Goal: Information Seeking & Learning: Learn about a topic

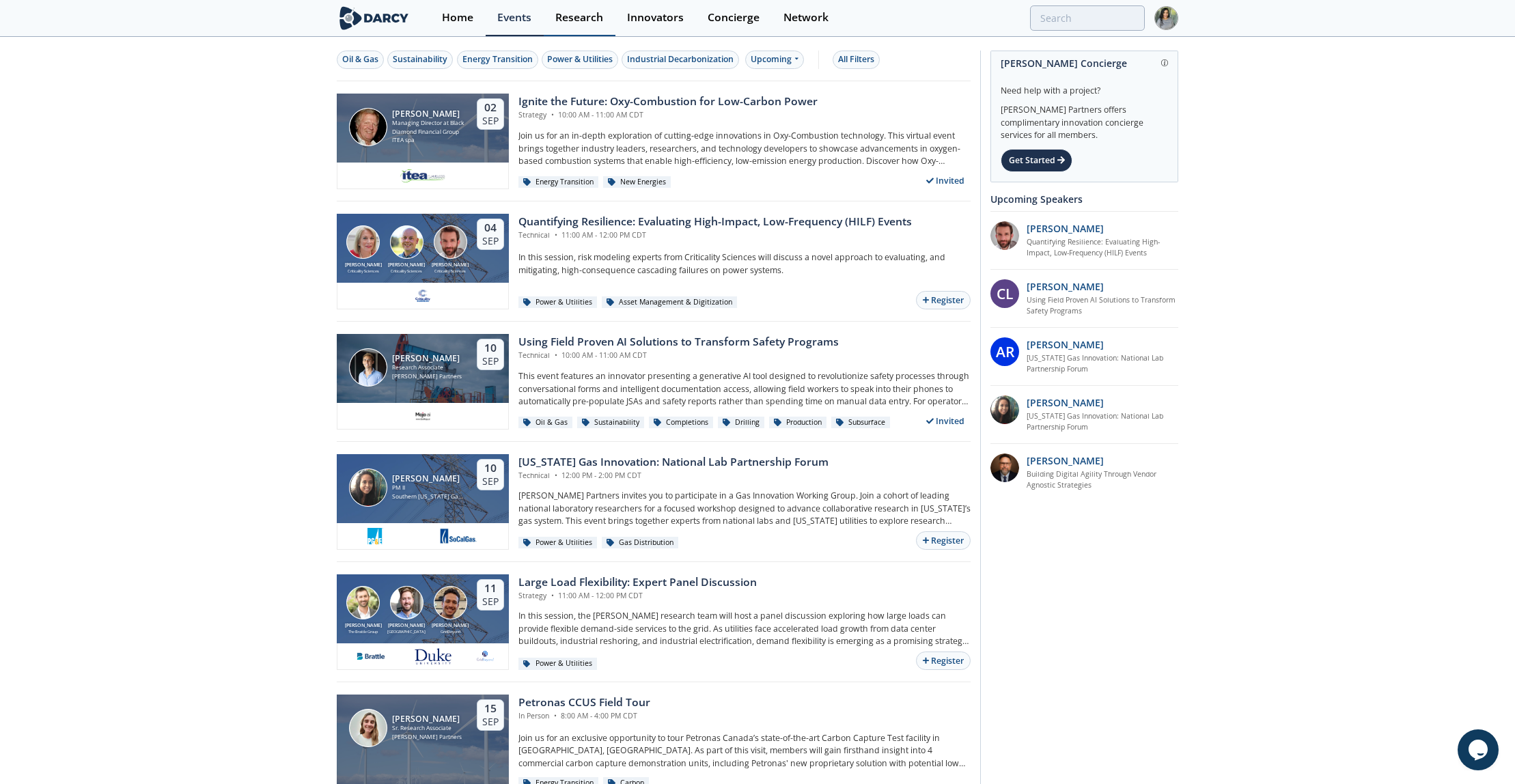
click at [560, 16] on div "Research" at bounding box center [579, 18] width 48 height 11
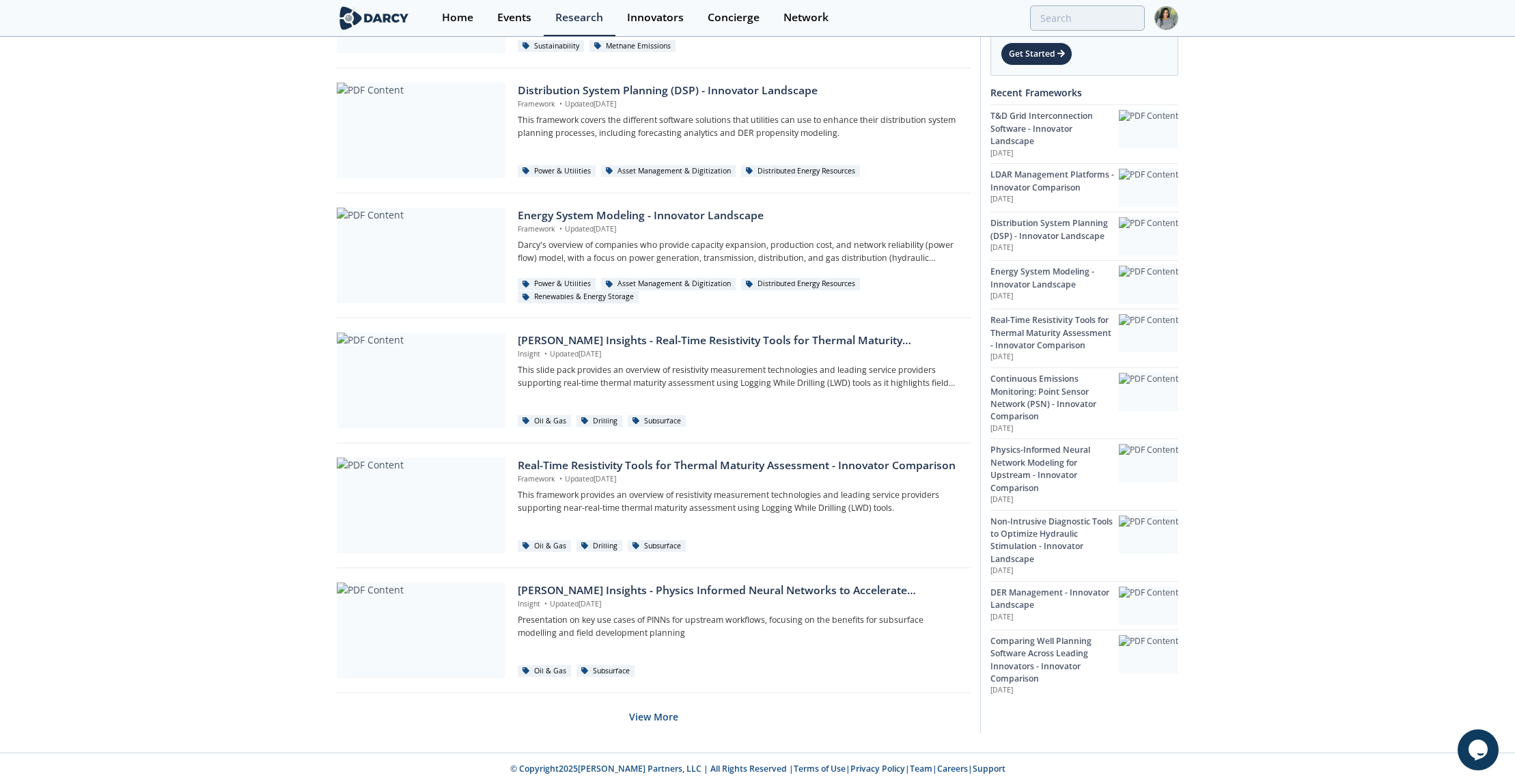
scroll to position [632, 0]
click at [646, 708] on button "View More" at bounding box center [653, 715] width 49 height 33
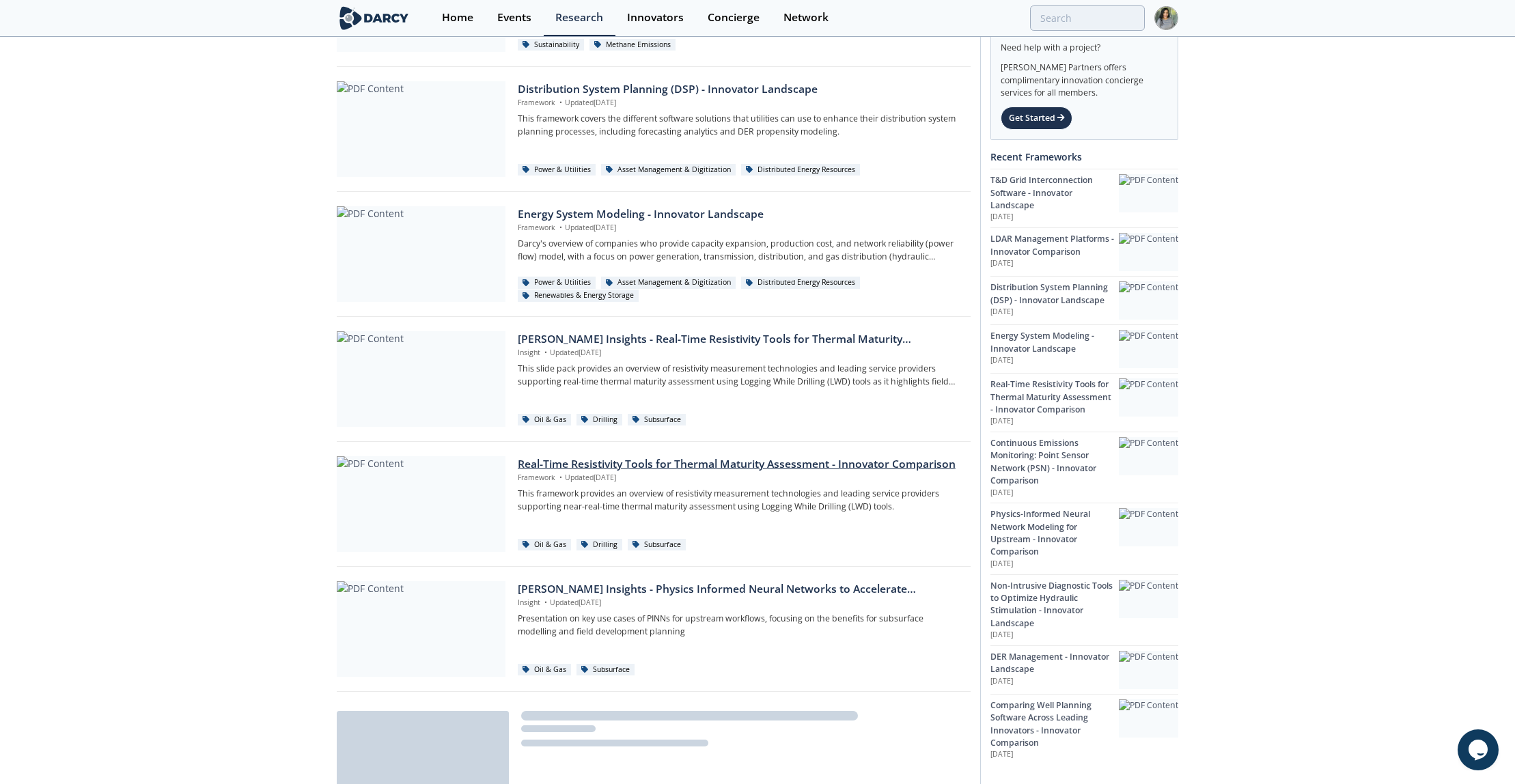
scroll to position [0, 0]
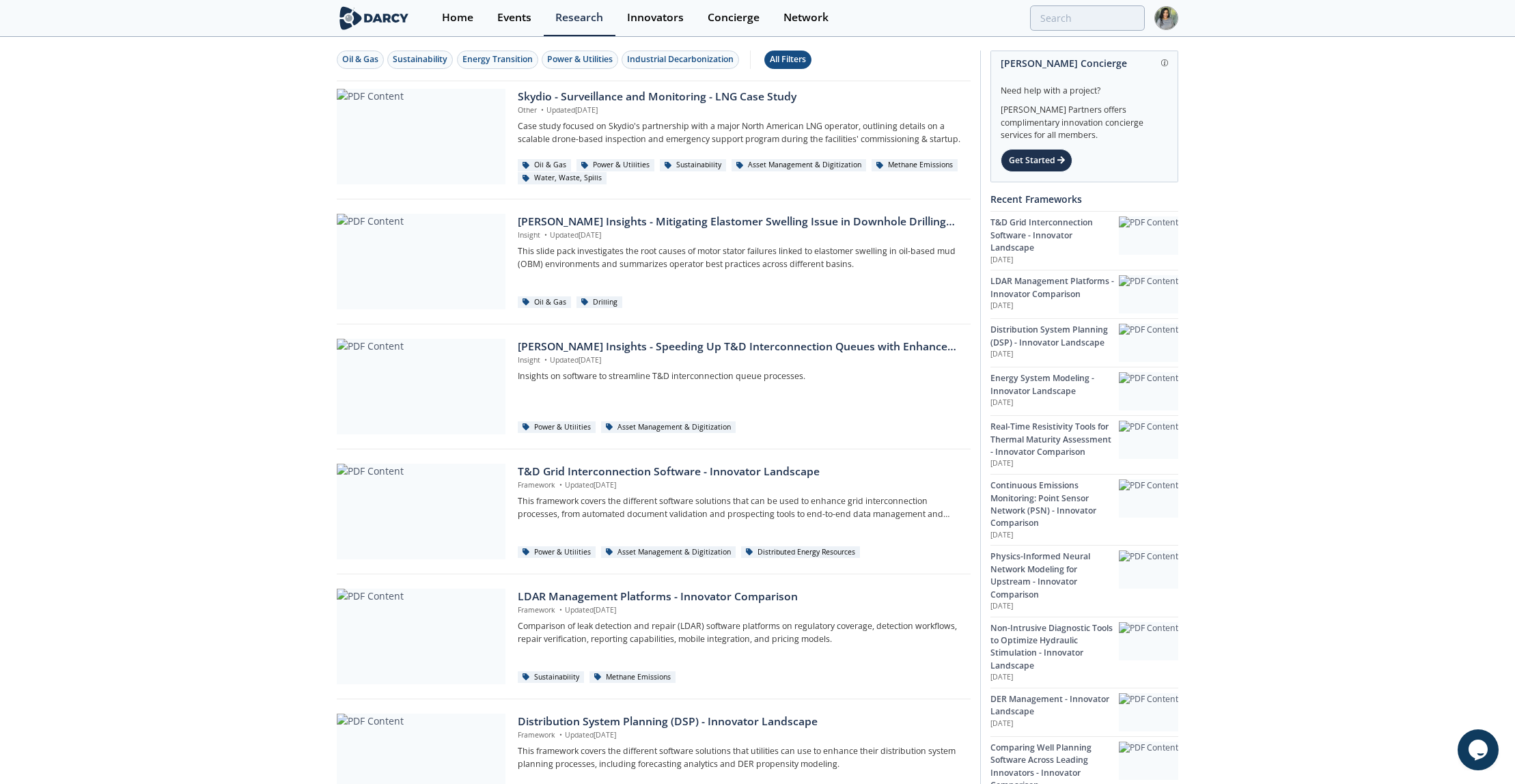
click at [791, 54] on div "All Filters" at bounding box center [788, 60] width 36 height 13
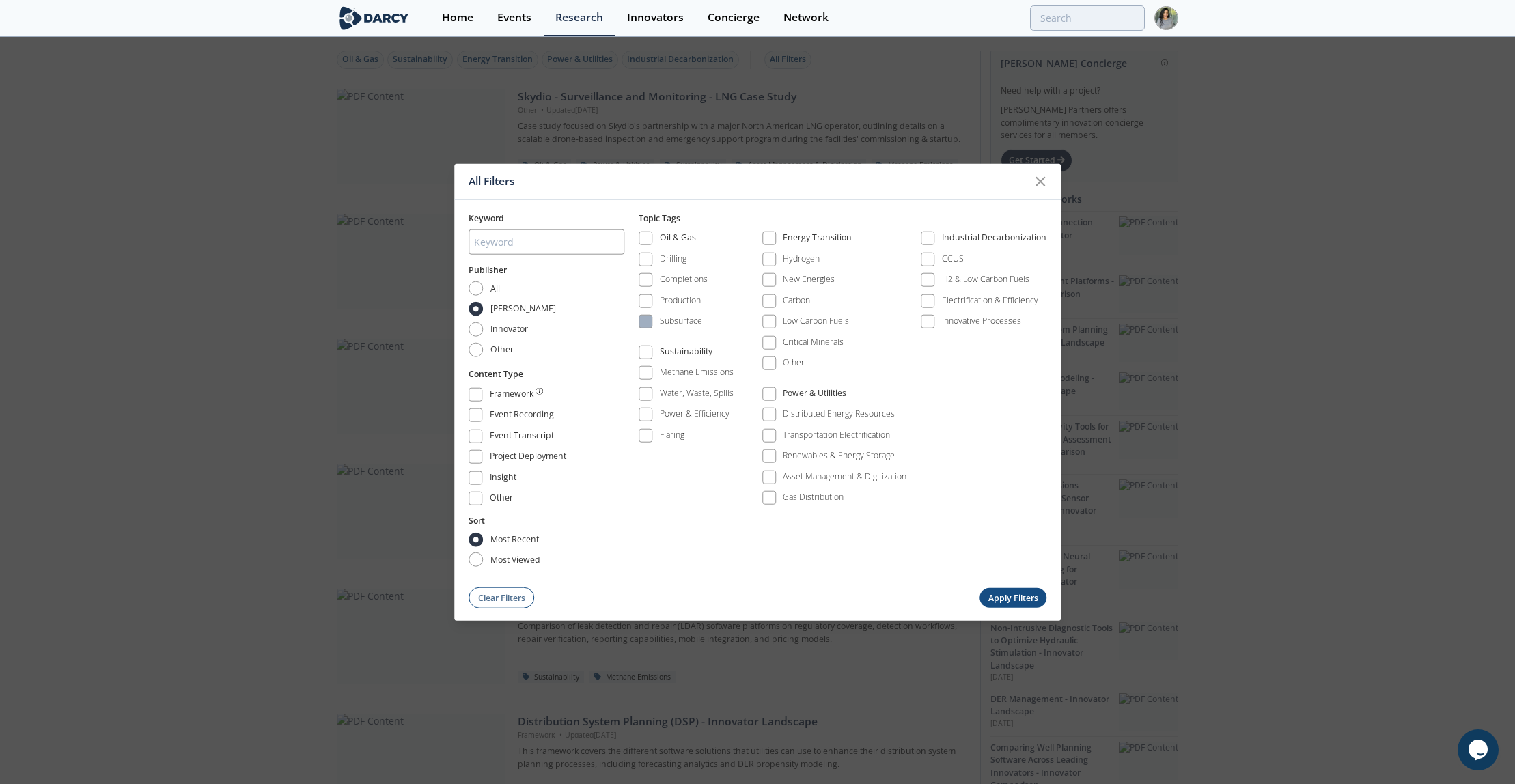
click at [672, 325] on div "Subsurface" at bounding box center [681, 321] width 43 height 13
click at [993, 596] on button "Apply Filters" at bounding box center [1013, 597] width 67 height 20
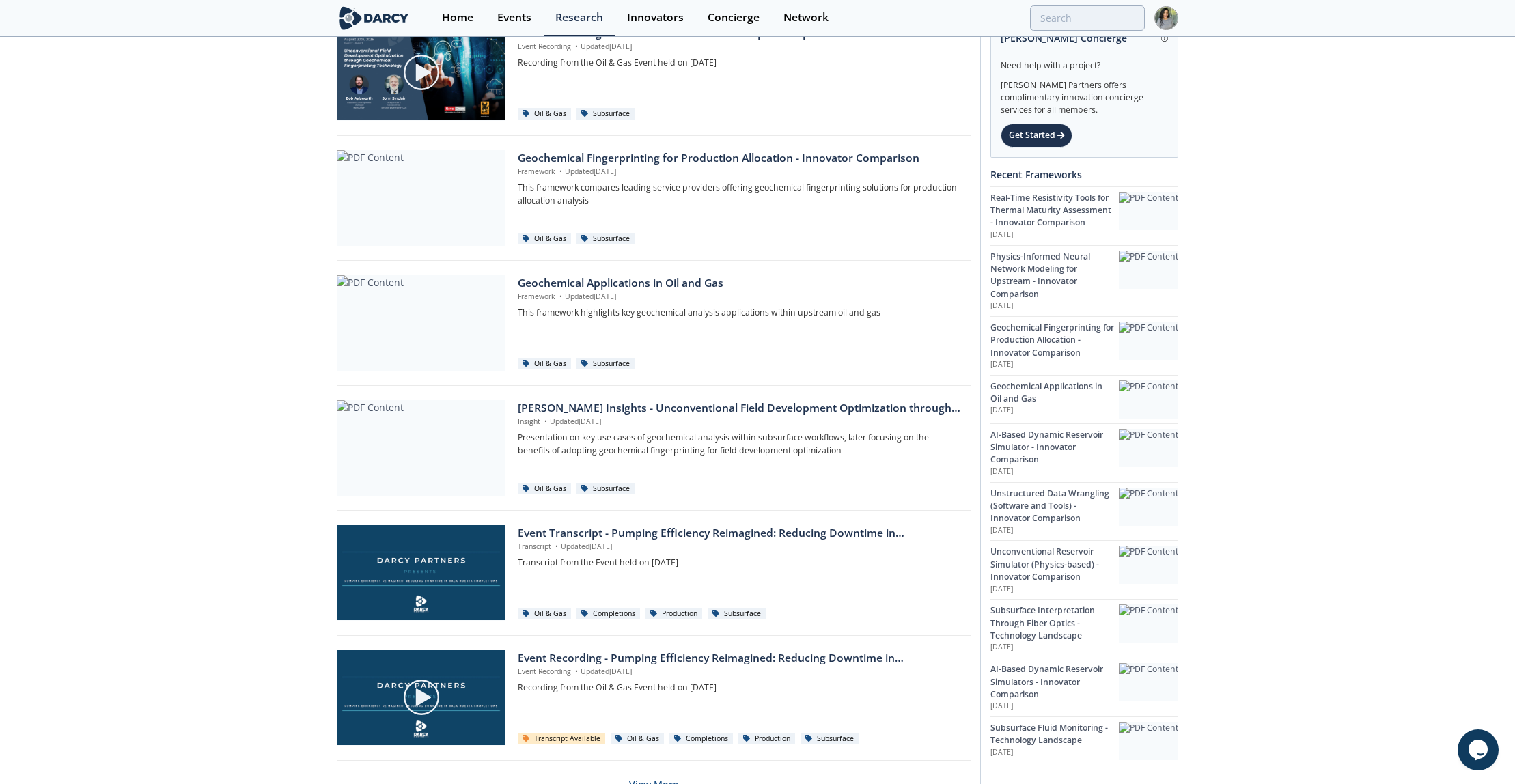
scroll to position [632, 0]
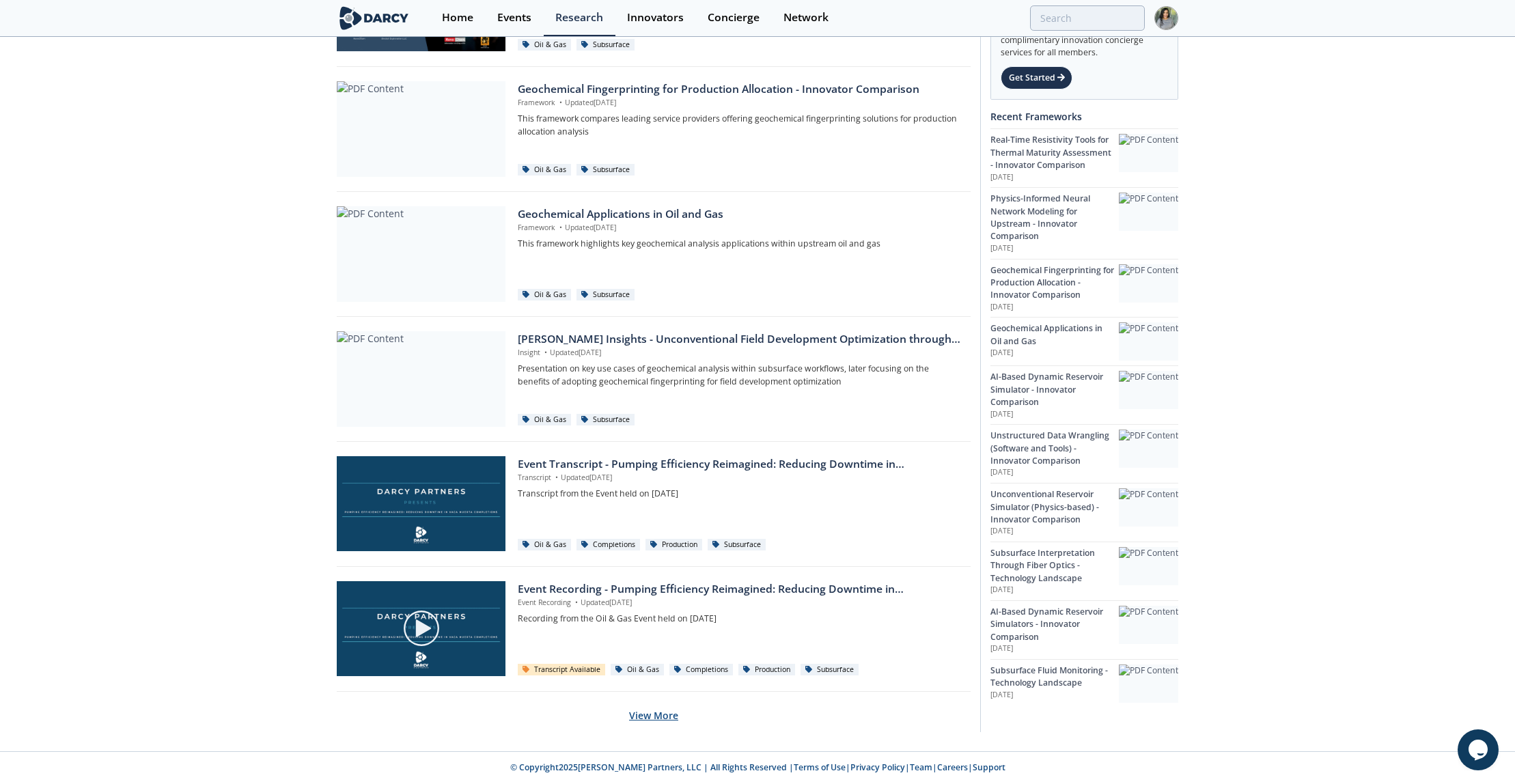
click at [658, 708] on button "View More" at bounding box center [653, 715] width 49 height 33
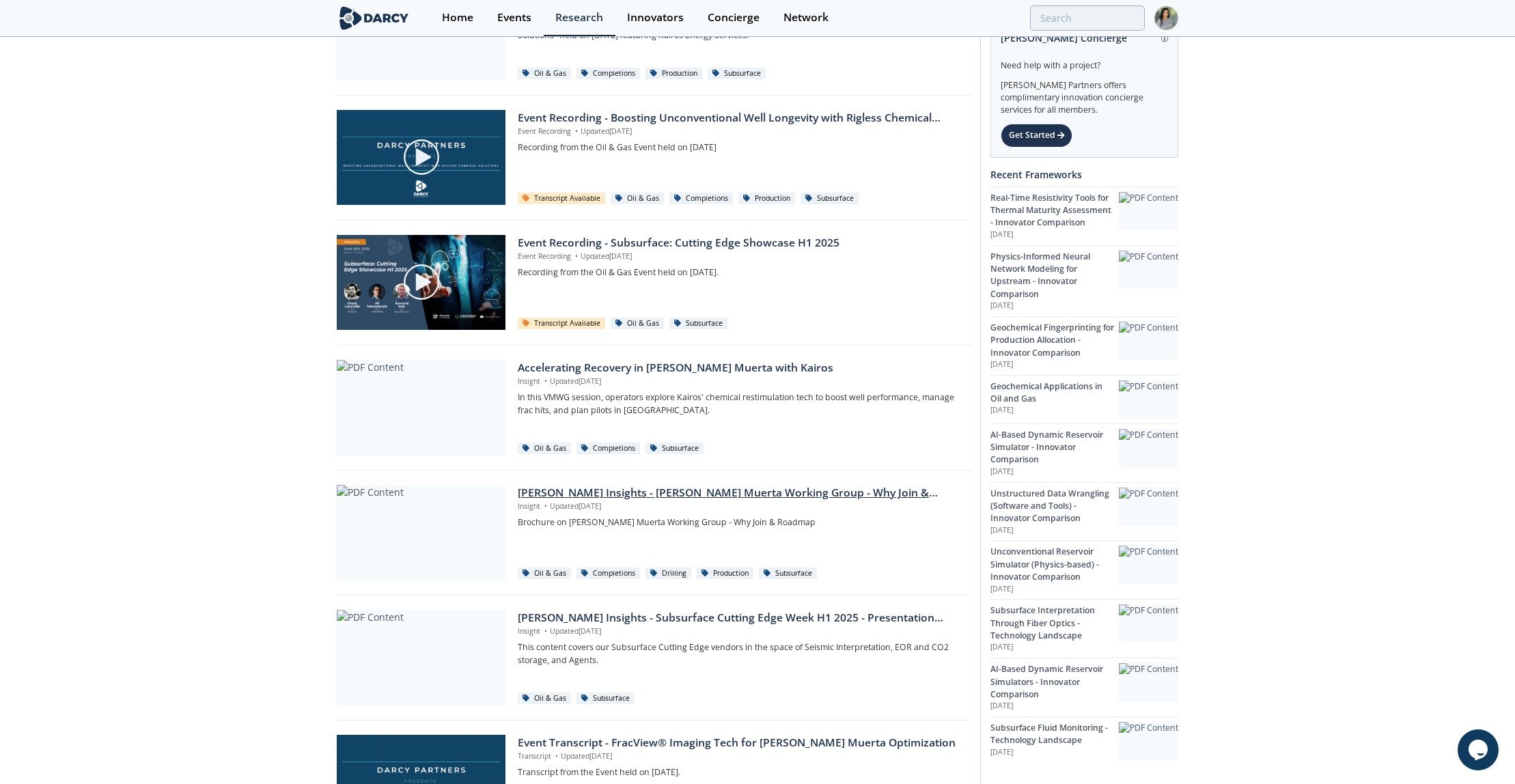
scroll to position [1882, 0]
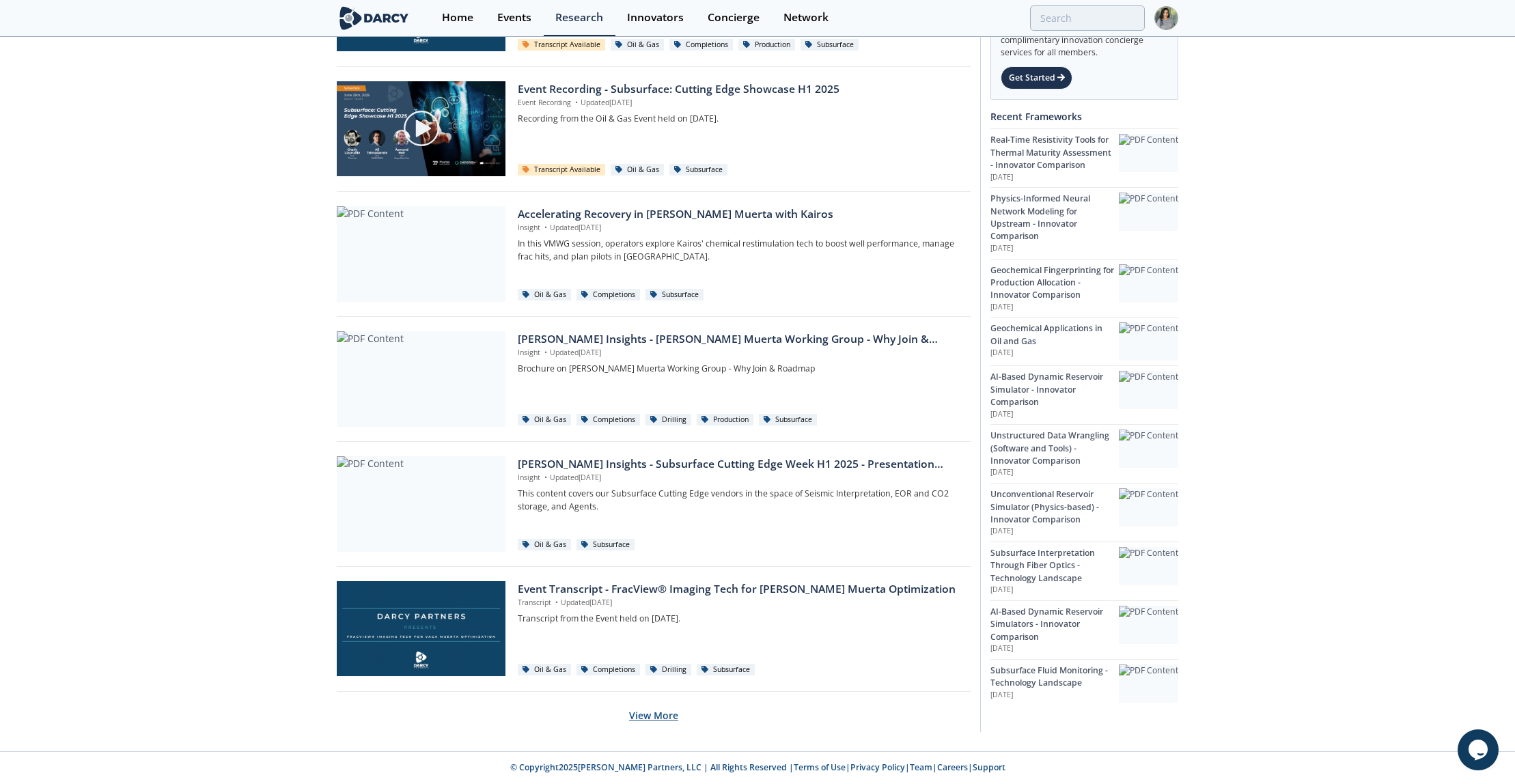
click at [638, 720] on button "View More" at bounding box center [653, 715] width 49 height 33
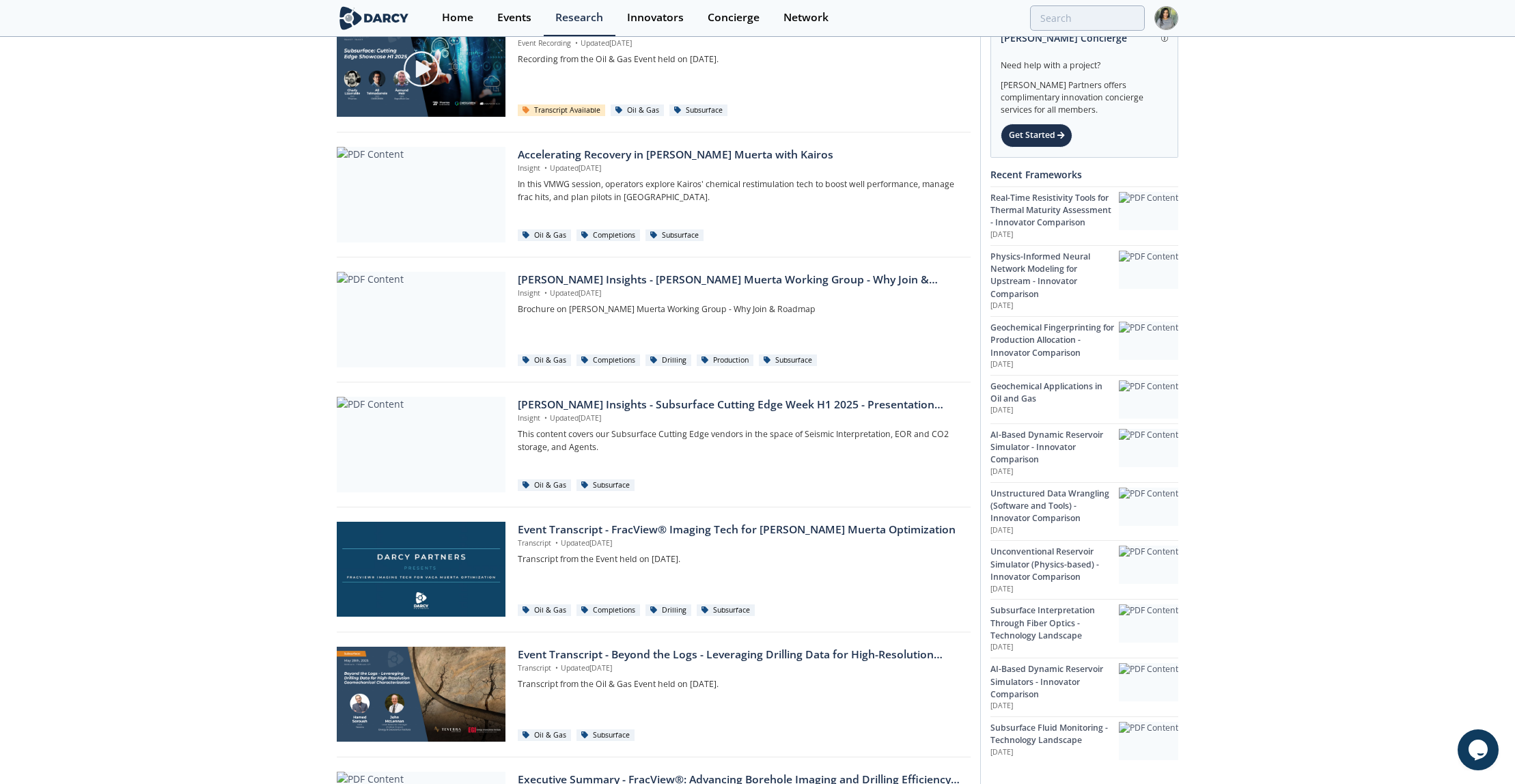
scroll to position [1964, 0]
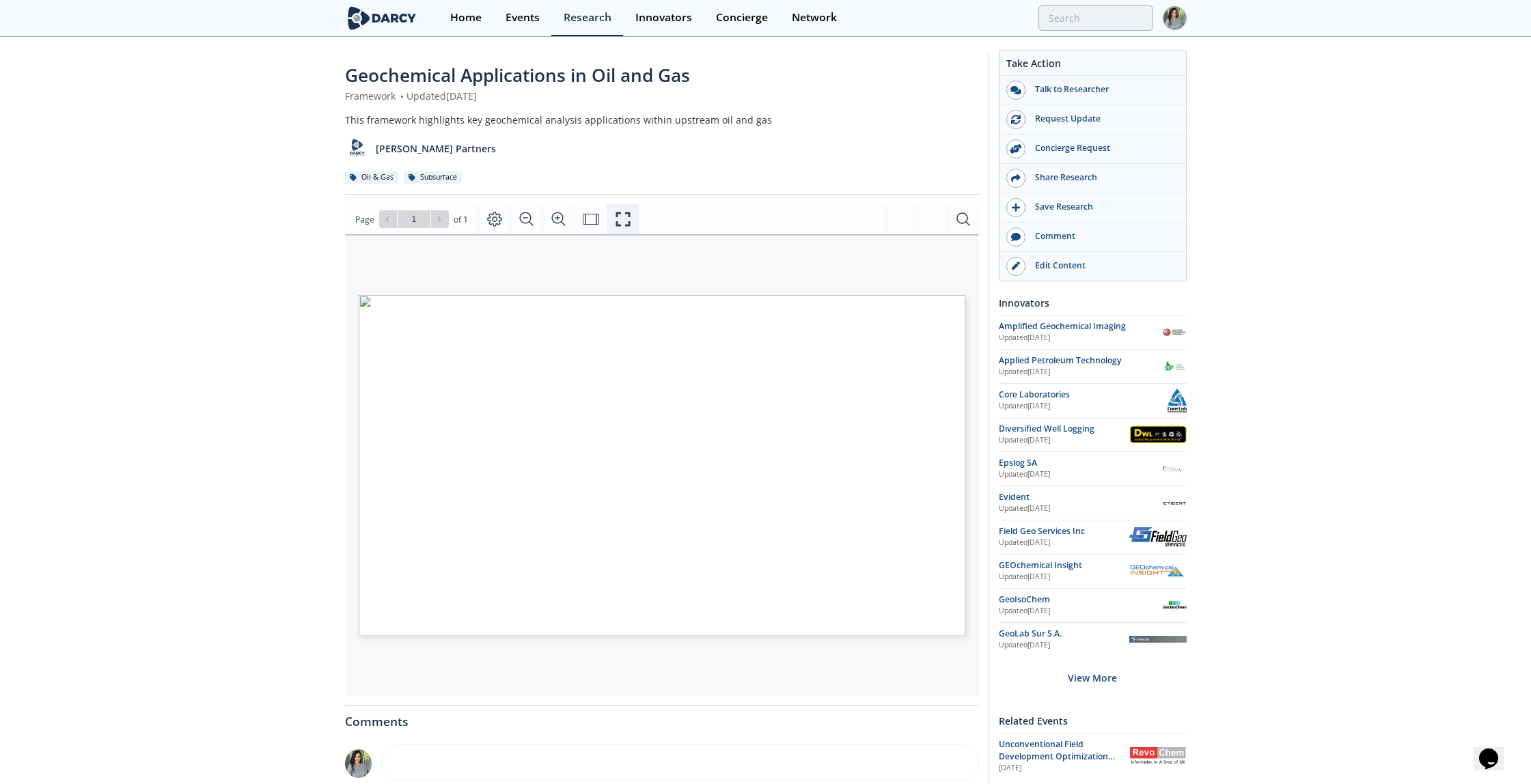
click at [620, 227] on icon "Fullscreen" at bounding box center [623, 219] width 17 height 17
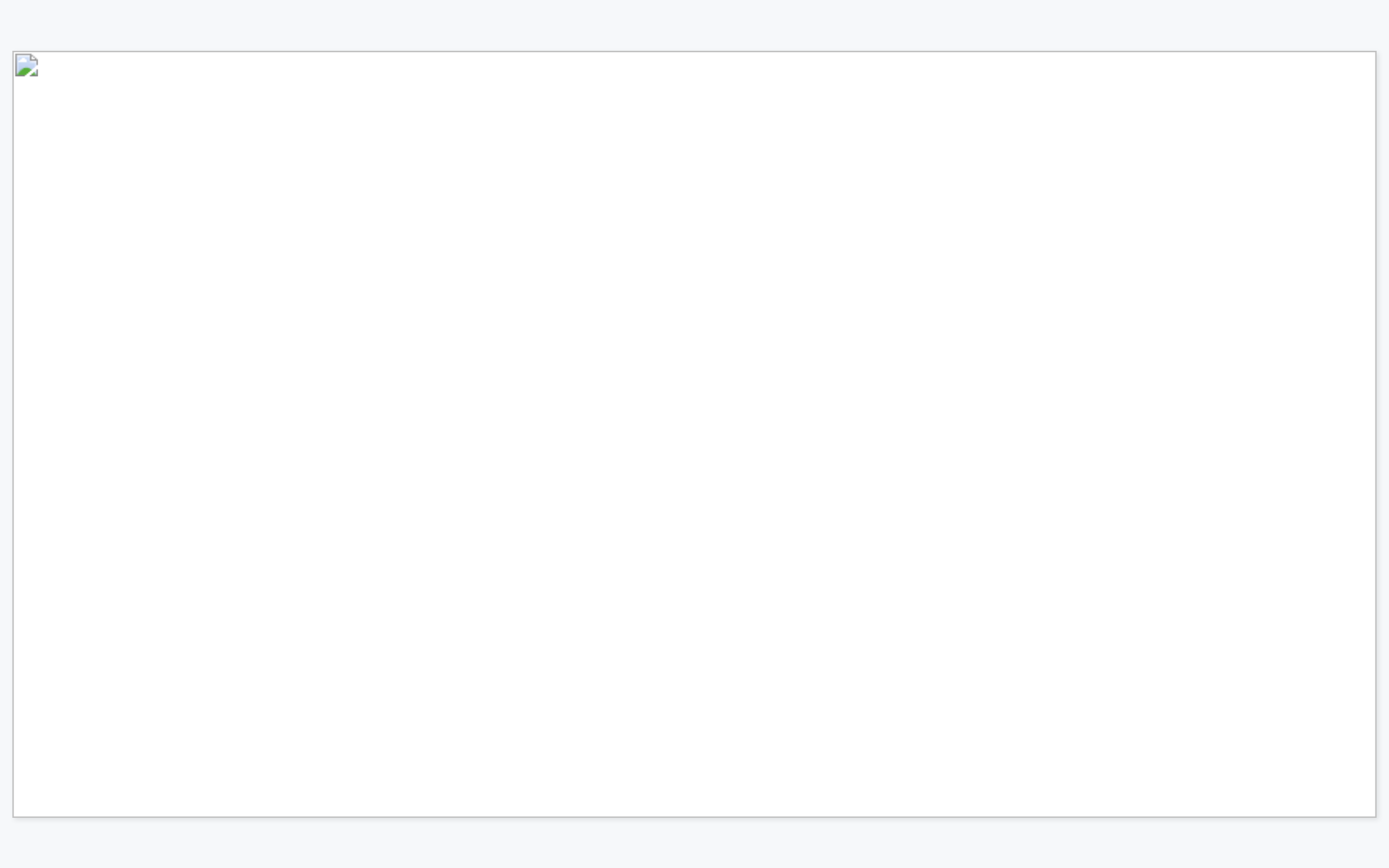
click at [32, 68] on table "Use Case Exploration/Prospect De- risking Drilling Optimization Source Rock Cha…" at bounding box center [22, 59] width 20 height 17
click at [562, 319] on span "Real-time or near real-time" at bounding box center [522, 325] width 170 height 11
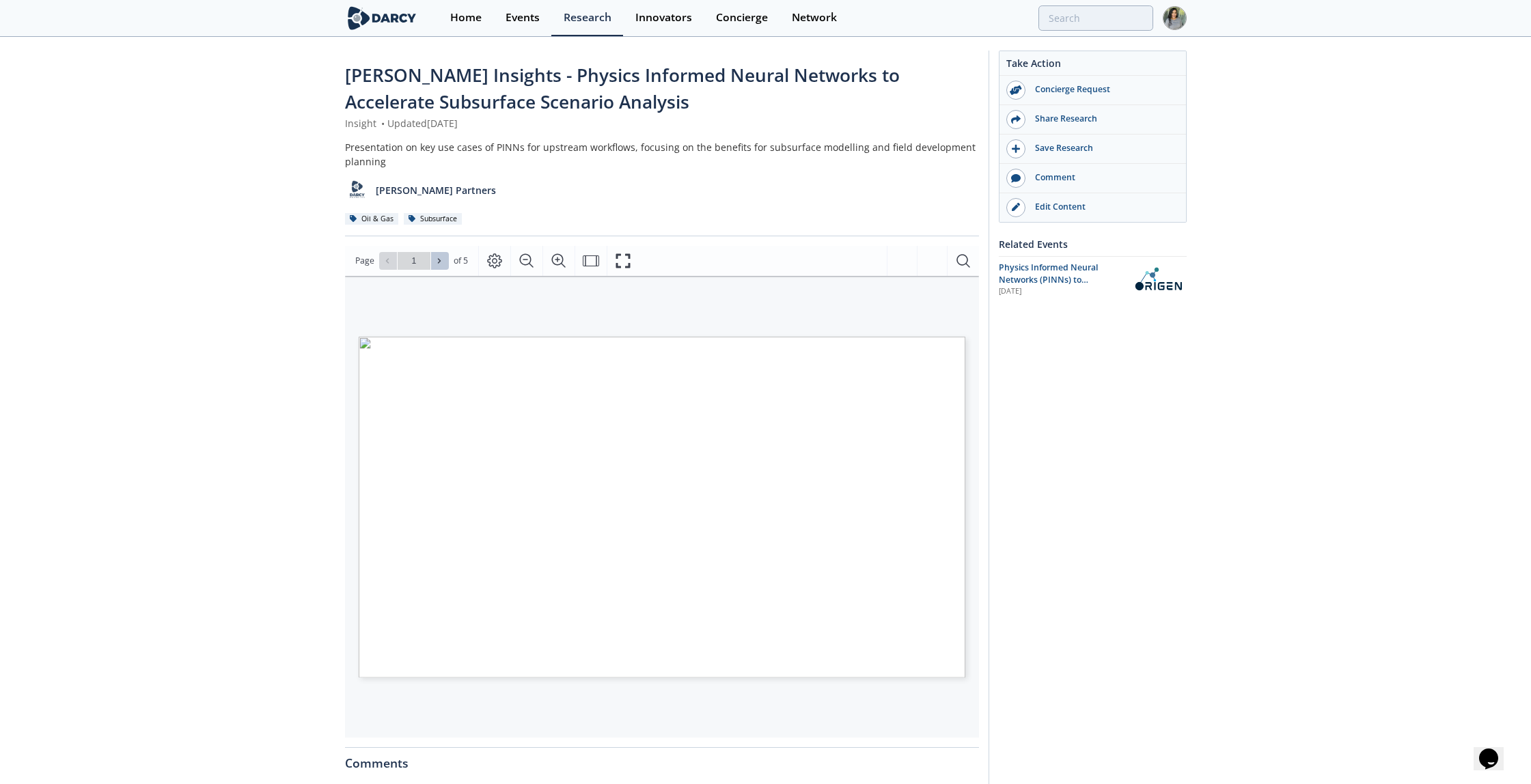
click at [432, 266] on button at bounding box center [440, 261] width 18 height 18
click at [379, 260] on button at bounding box center [388, 261] width 18 height 18
type input "3"
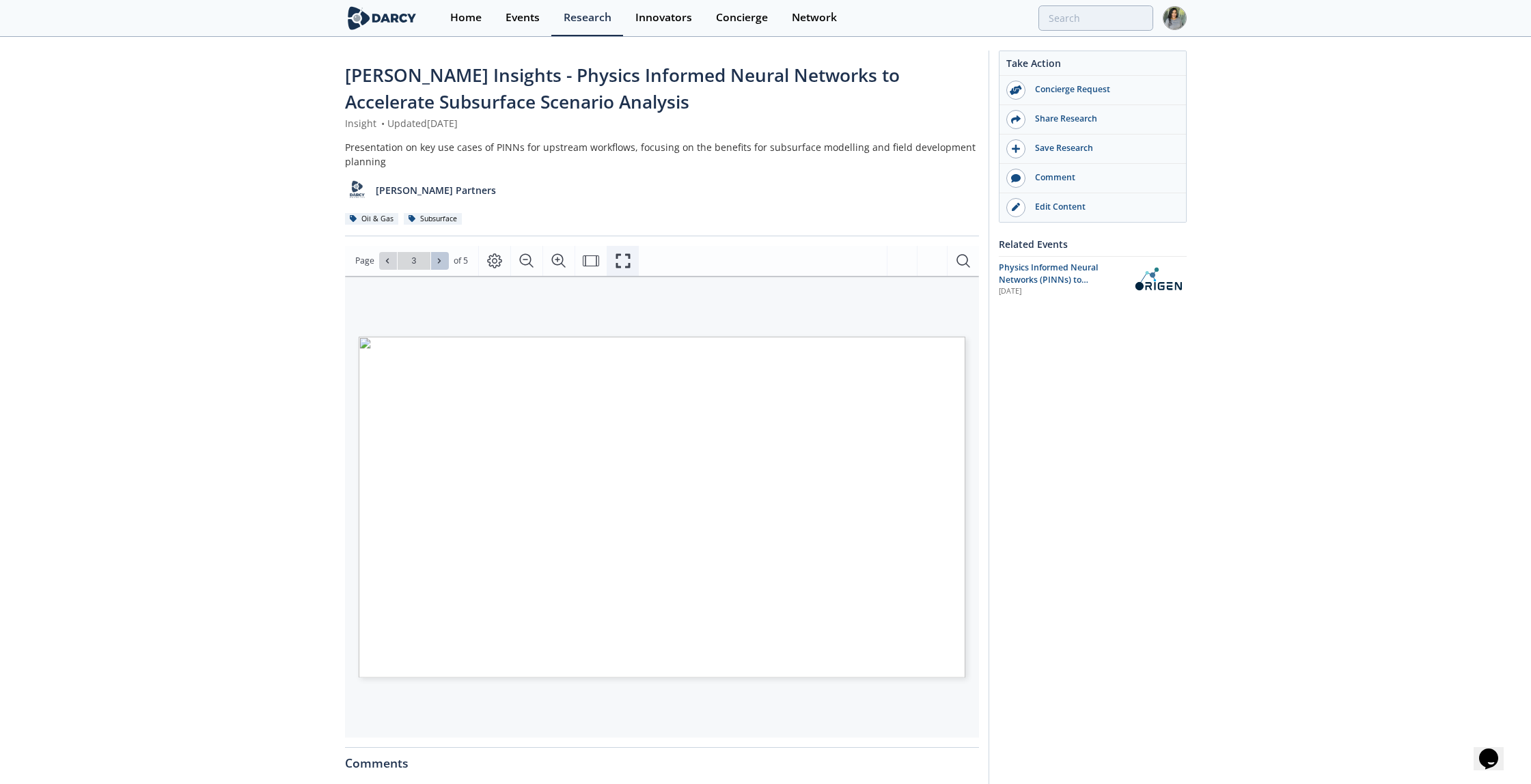
click at [610, 263] on button "Fullscreen" at bounding box center [622, 261] width 32 height 30
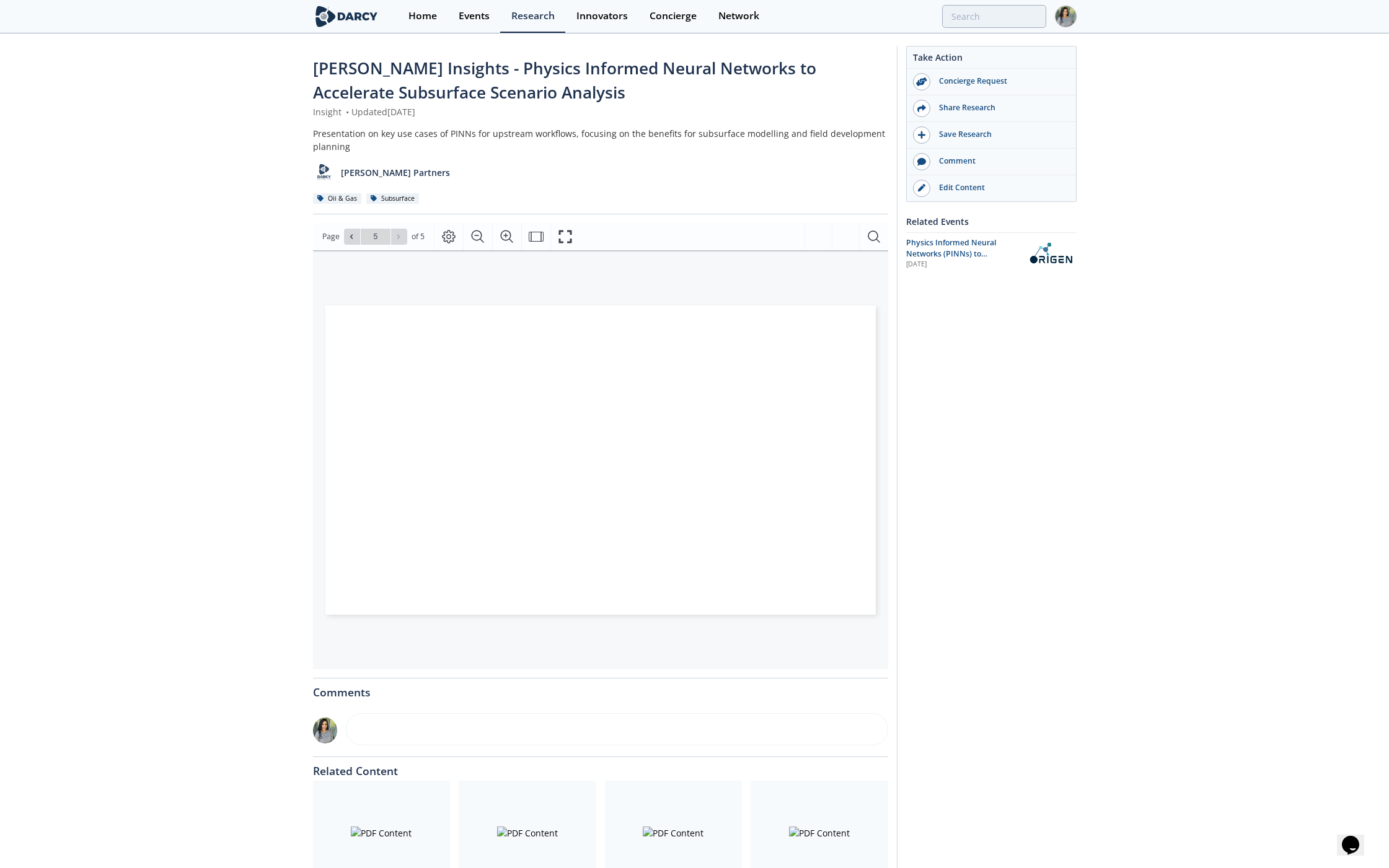
click at [554, 239] on button "Fullscreen" at bounding box center [564, 237] width 29 height 27
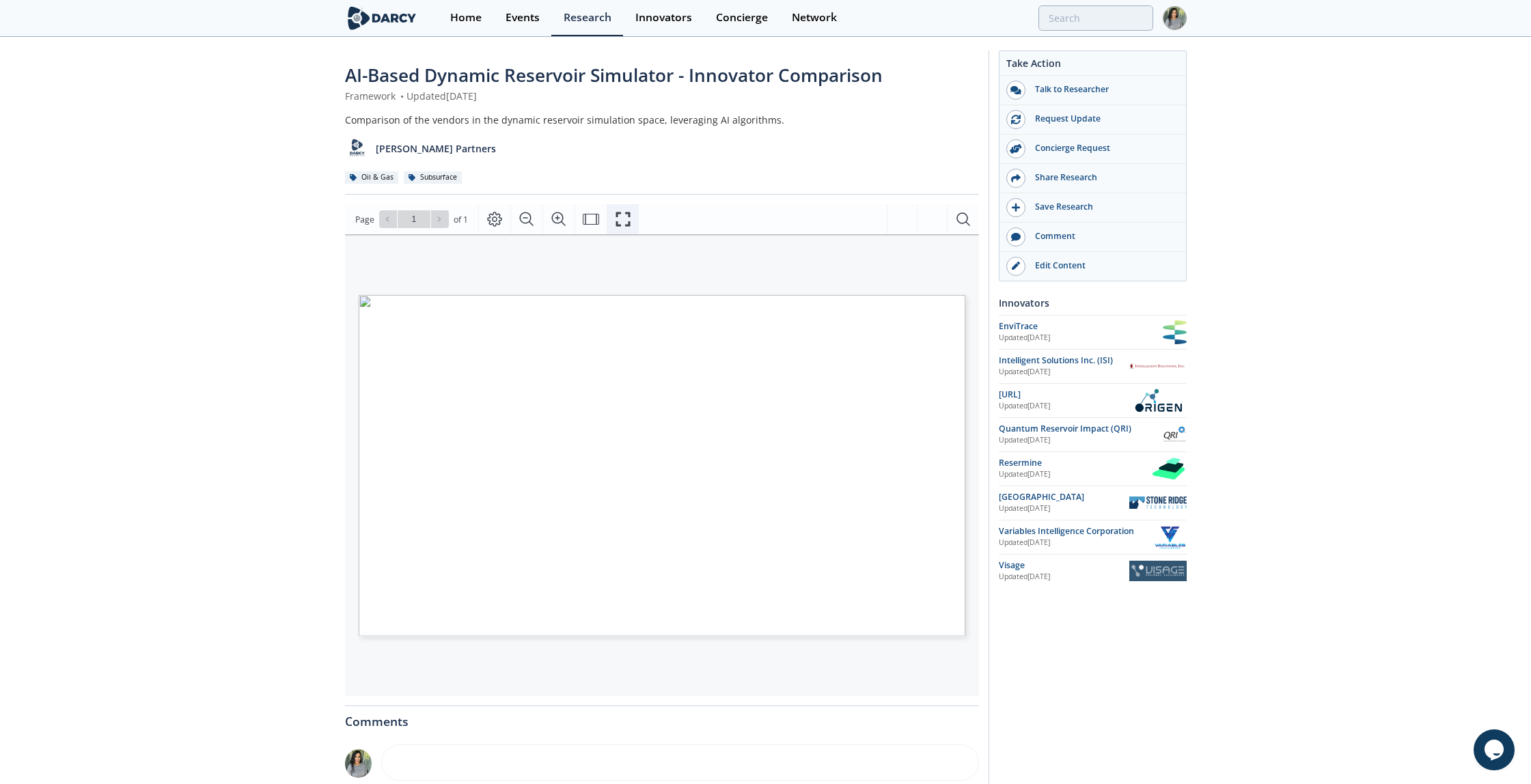
click at [615, 225] on icon "Fullscreen" at bounding box center [623, 219] width 17 height 17
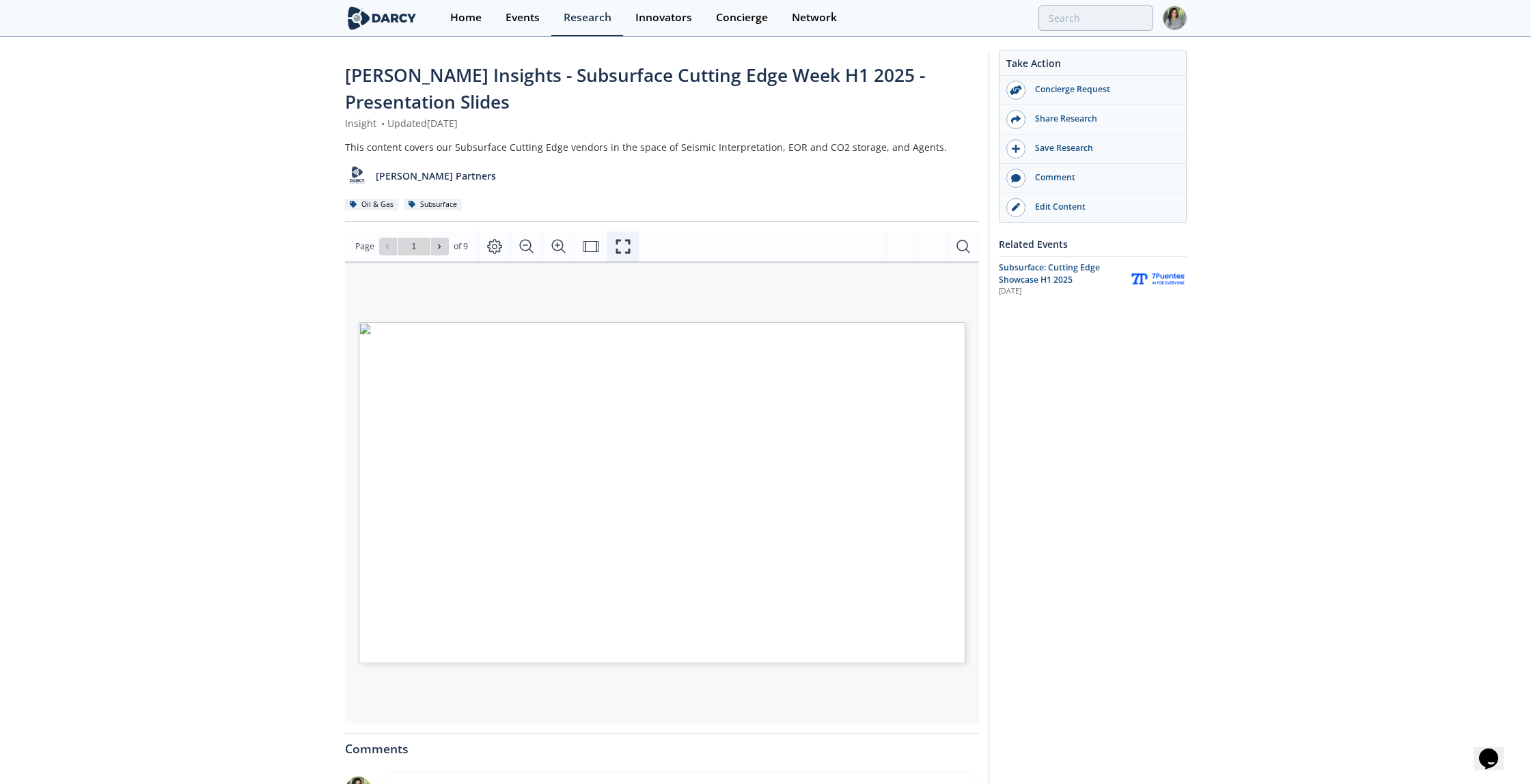
click at [623, 245] on icon "Fullscreen" at bounding box center [623, 246] width 17 height 17
